Goal: Contribute content

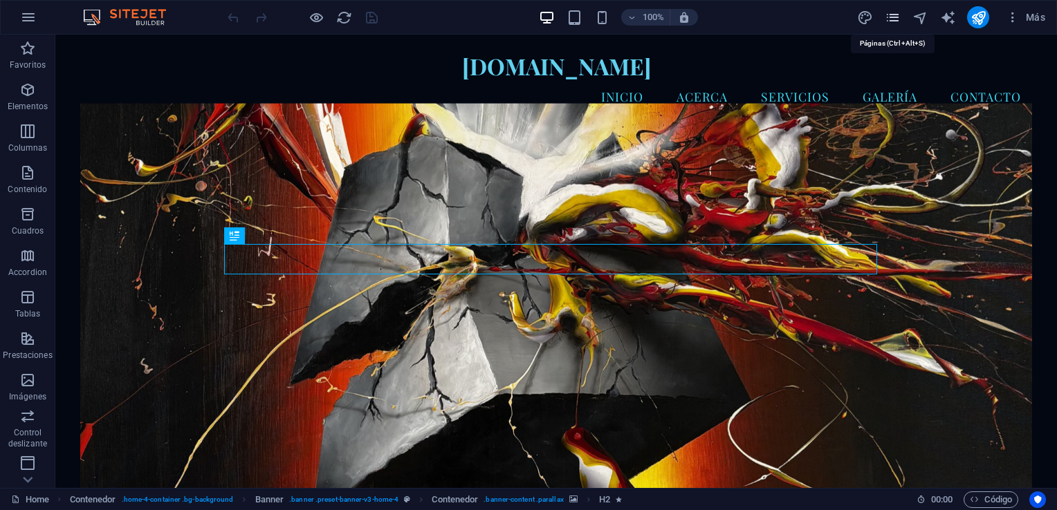
click at [892, 21] on icon "pages" at bounding box center [892, 18] width 16 height 16
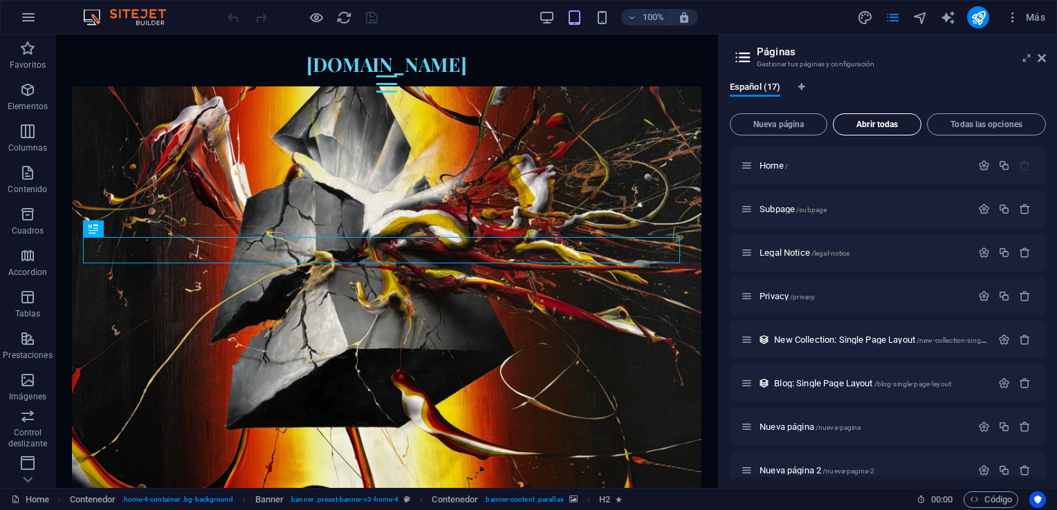
click at [883, 123] on span "Abrir todas" at bounding box center [877, 124] width 76 height 8
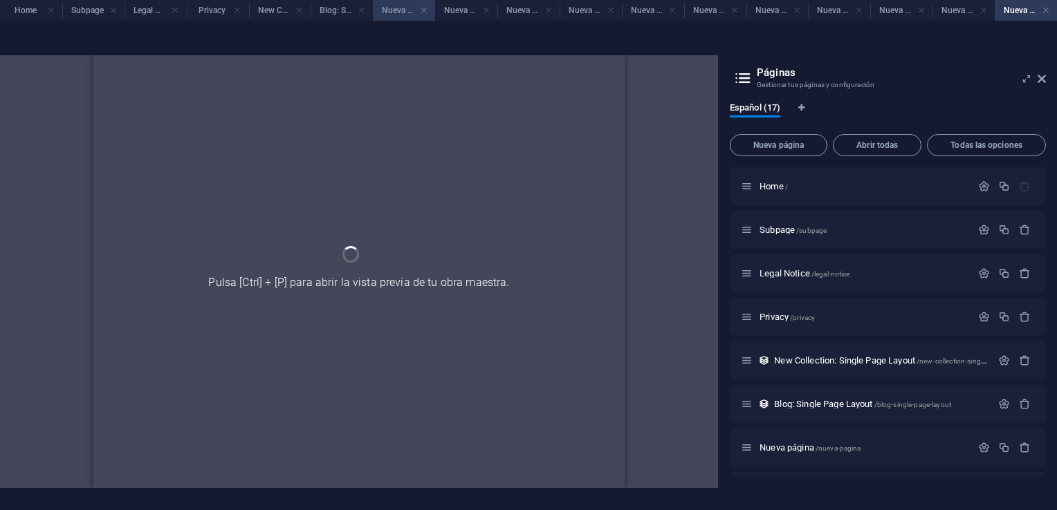
click at [387, 12] on h4 "Nueva página" at bounding box center [404, 10] width 62 height 15
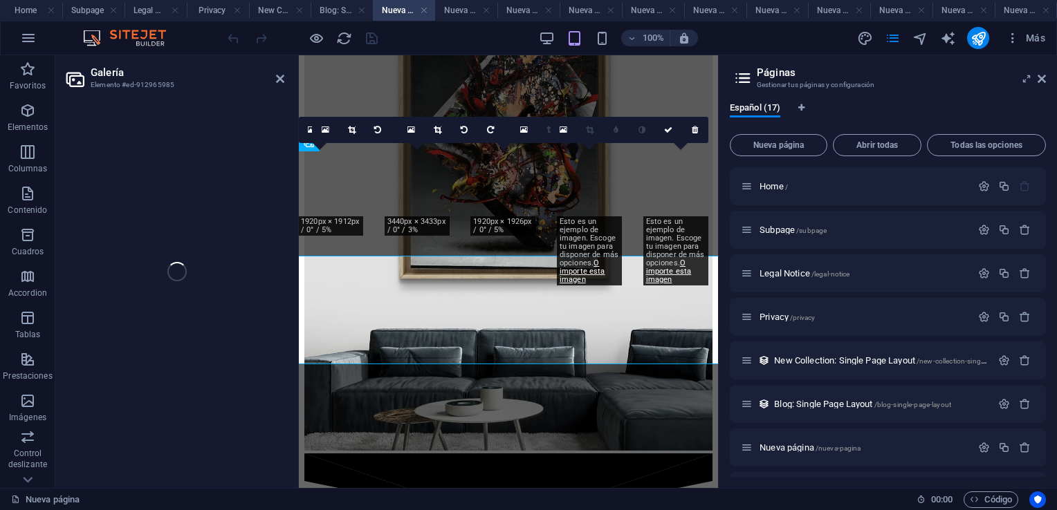
scroll to position [618, 0]
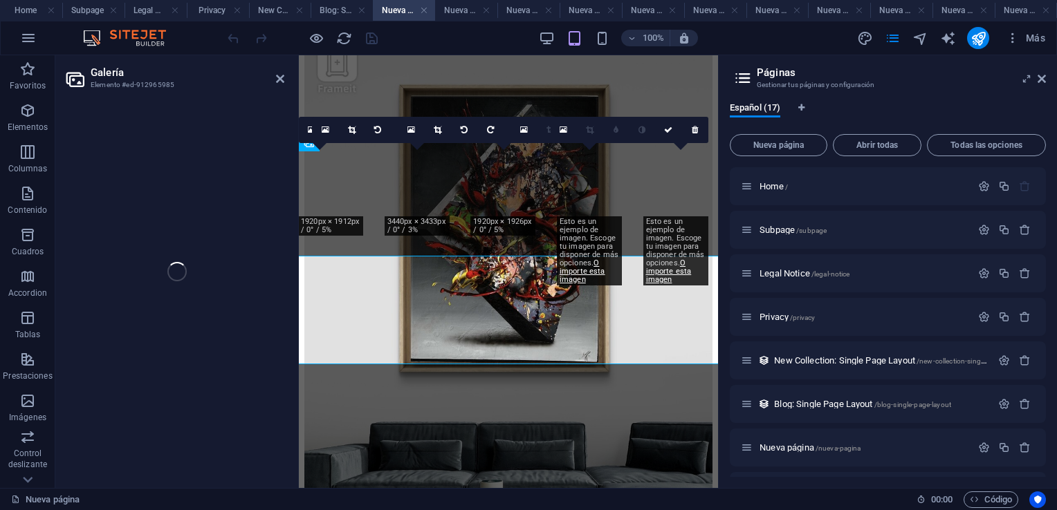
select select "4"
select select "px"
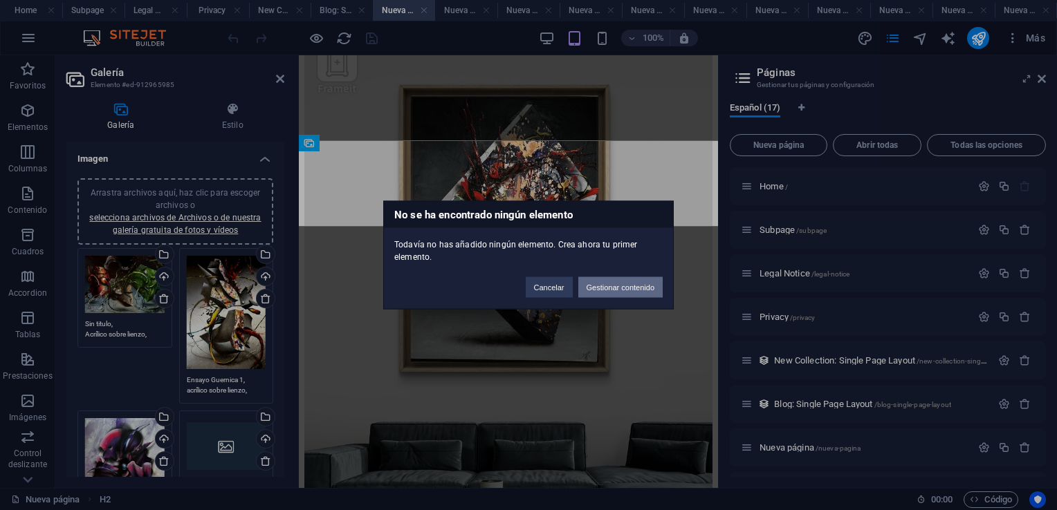
scroll to position [0, 0]
click at [532, 282] on button "Cancelar" at bounding box center [549, 287] width 47 height 21
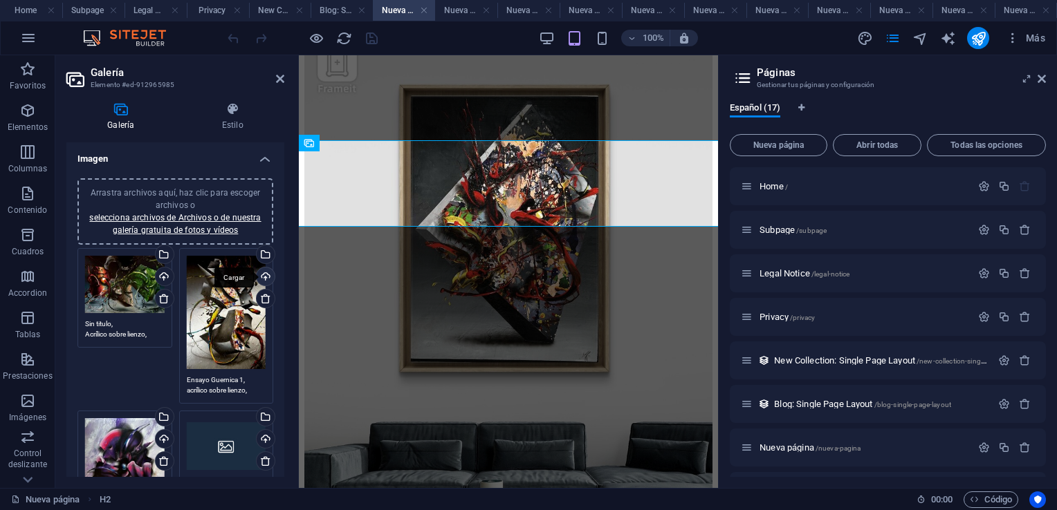
click at [261, 276] on div "Cargar" at bounding box center [264, 278] width 21 height 21
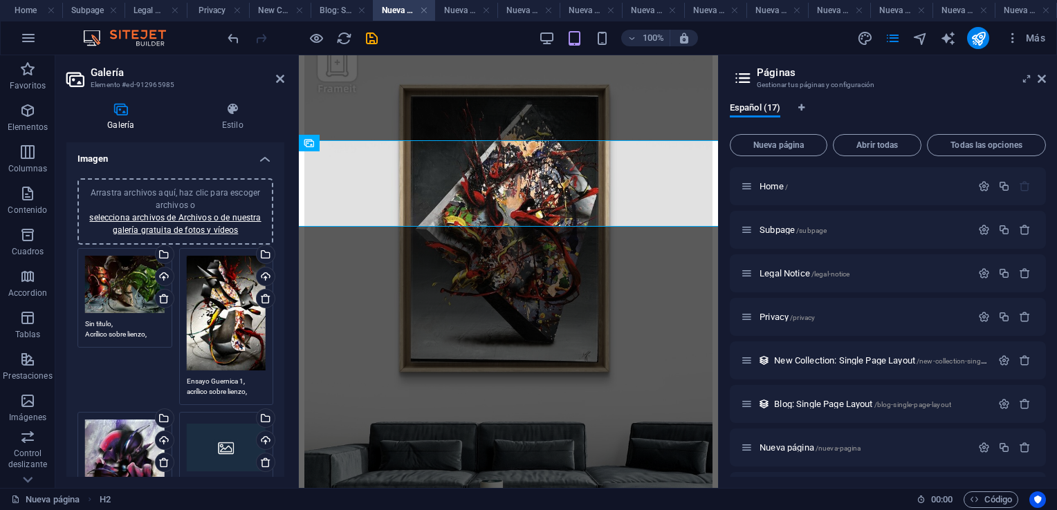
click at [282, 72] on h2 "Galería" at bounding box center [188, 72] width 194 height 12
click at [278, 79] on icon at bounding box center [280, 78] width 8 height 11
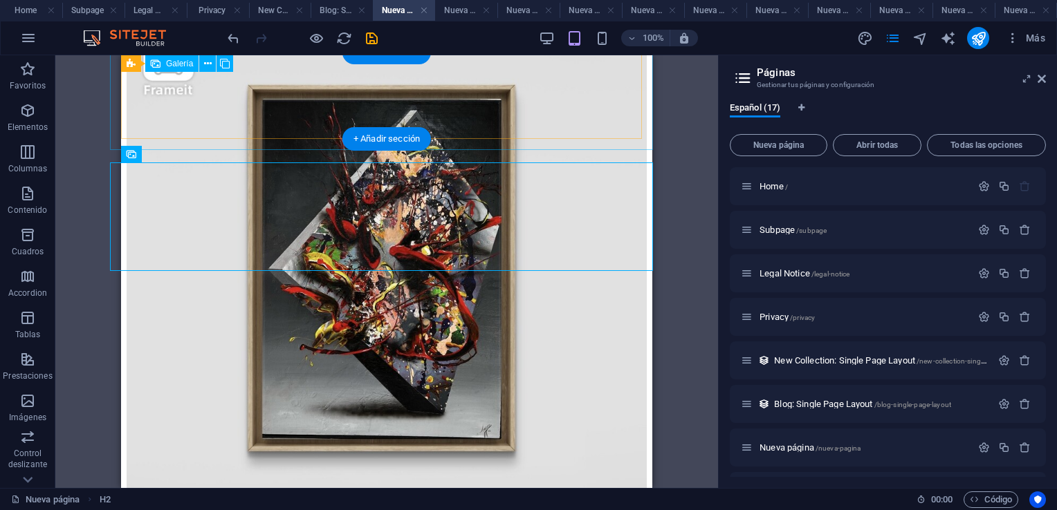
scroll to position [711, 0]
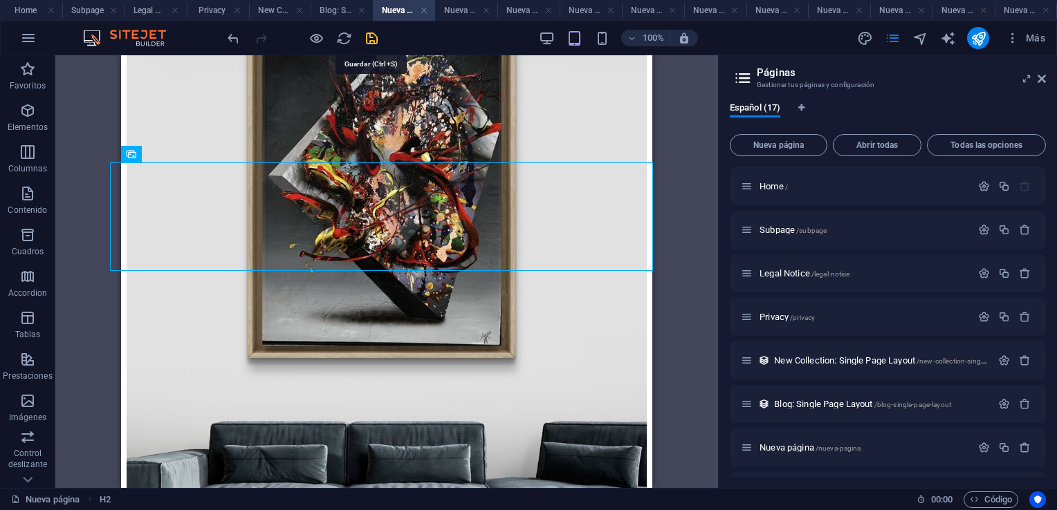
click at [371, 36] on icon "save" at bounding box center [372, 38] width 16 height 16
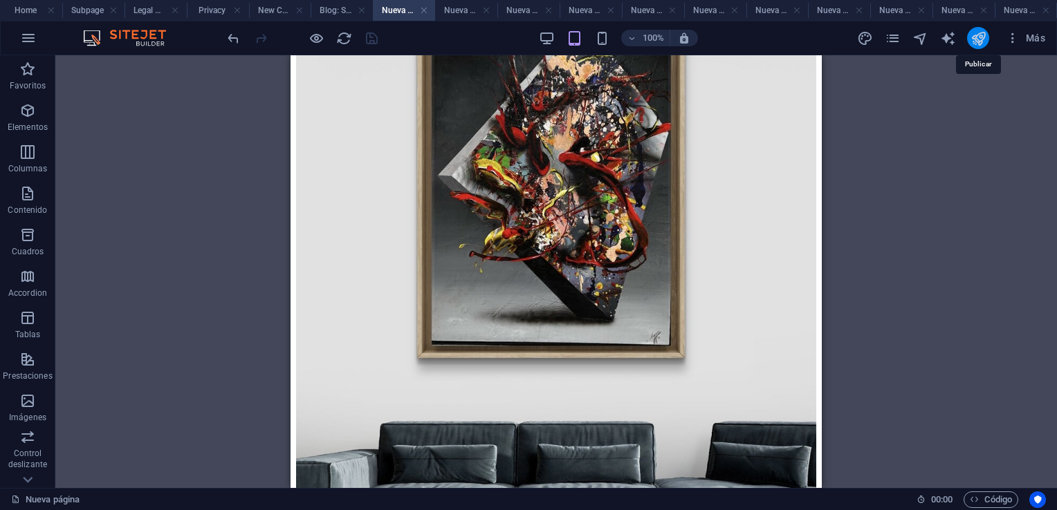
click at [979, 46] on icon "publish" at bounding box center [978, 38] width 16 height 16
